Goal: Find contact information: Find contact information

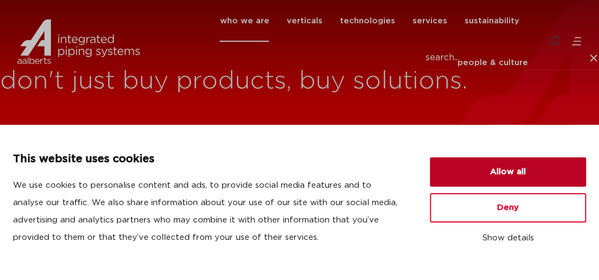
drag, startPoint x: 511, startPoint y: 170, endPoint x: 502, endPoint y: 169, distance: 9.3
click at [511, 170] on button "Allow all" at bounding box center [508, 171] width 156 height 29
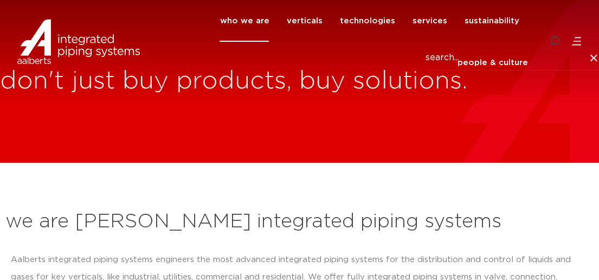
click at [571, 43] on icon at bounding box center [576, 41] width 11 height 11
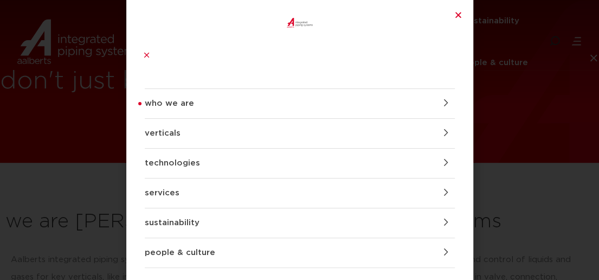
click at [170, 119] on link "verticals" at bounding box center [300, 133] width 310 height 29
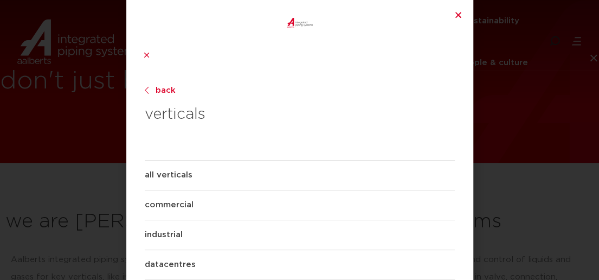
click at [184, 250] on link "datacentres" at bounding box center [300, 264] width 310 height 29
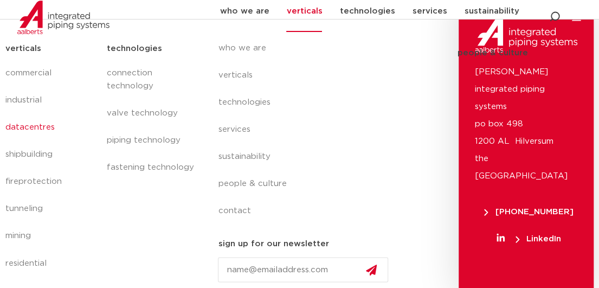
scroll to position [653, 0]
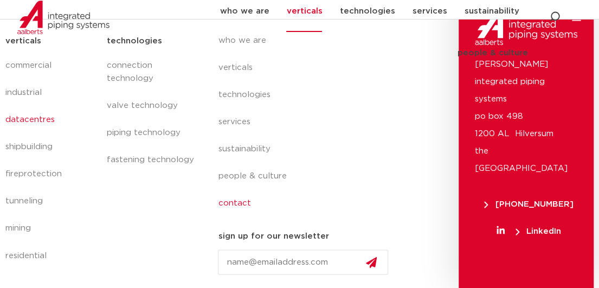
click at [231, 204] on link "contact" at bounding box center [307, 203] width 178 height 27
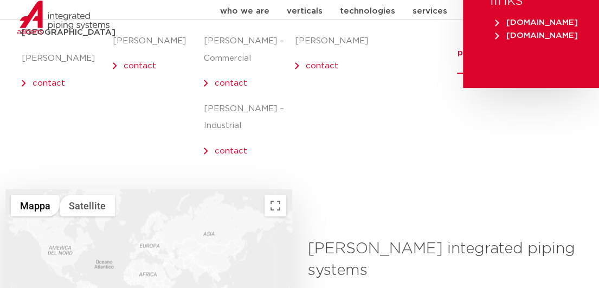
scroll to position [379, 0]
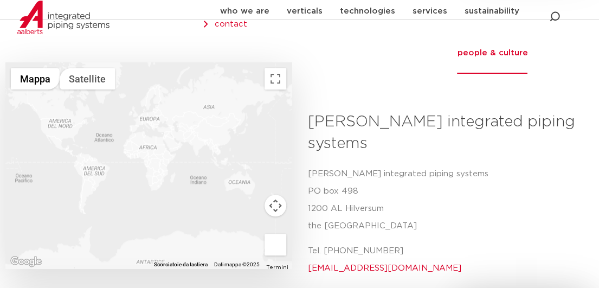
click at [68, 116] on div at bounding box center [148, 165] width 286 height 206
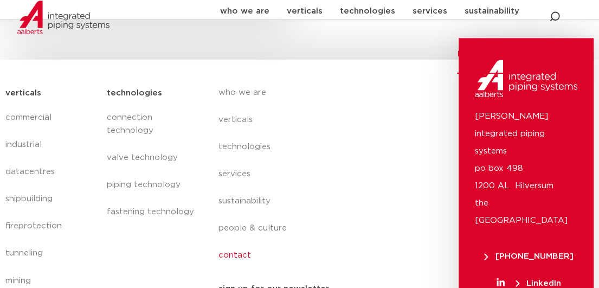
scroll to position [650, 0]
